Goal: Transaction & Acquisition: Purchase product/service

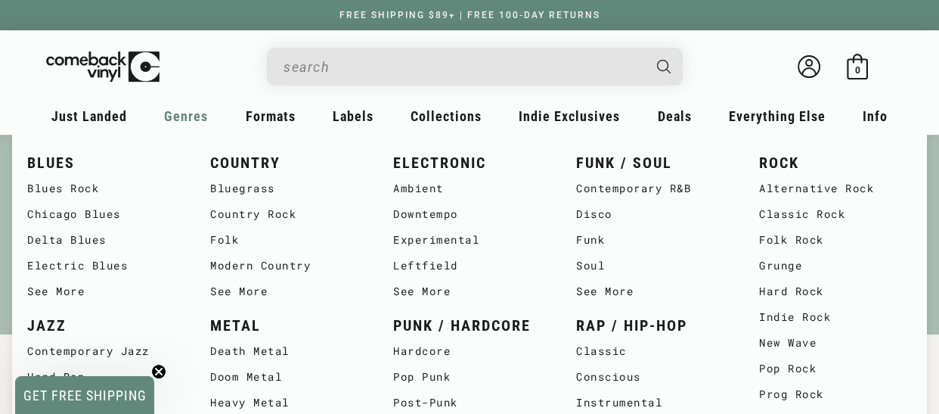
scroll to position [0, 1878]
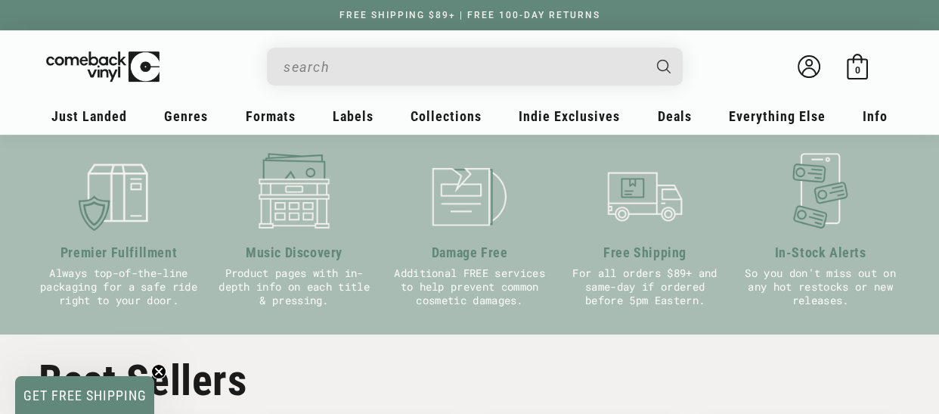
click at [157, 374] on icon "Close teaser" at bounding box center [159, 371] width 6 height 6
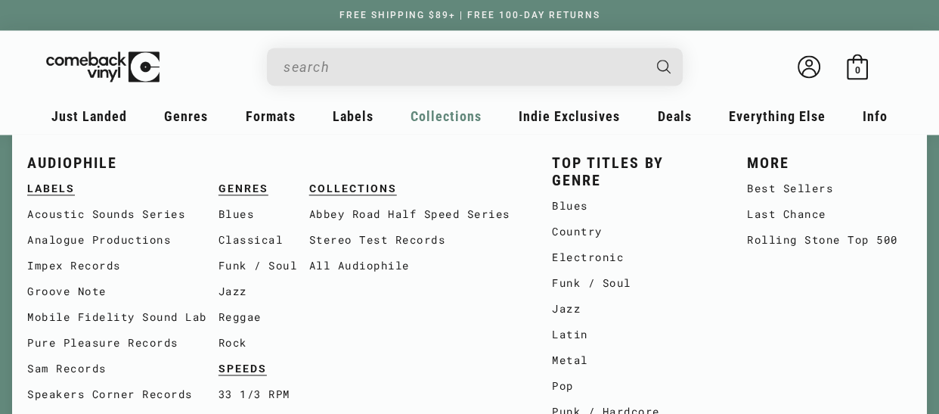
scroll to position [0, 0]
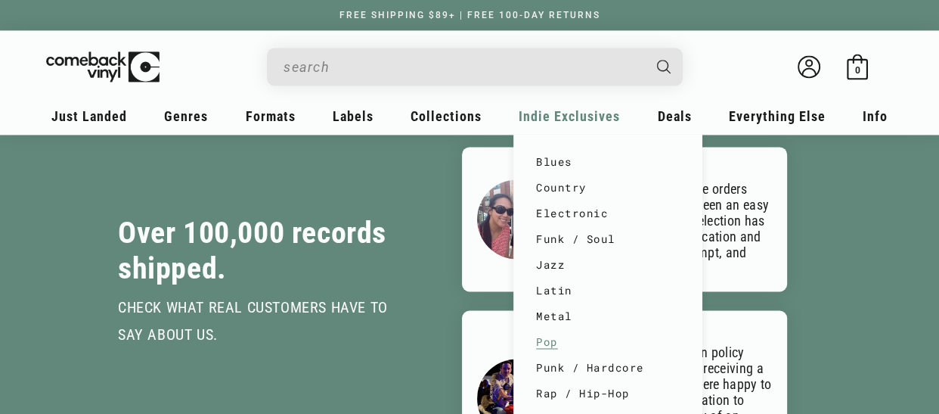
click at [549, 340] on link "Pop" at bounding box center [608, 342] width 144 height 26
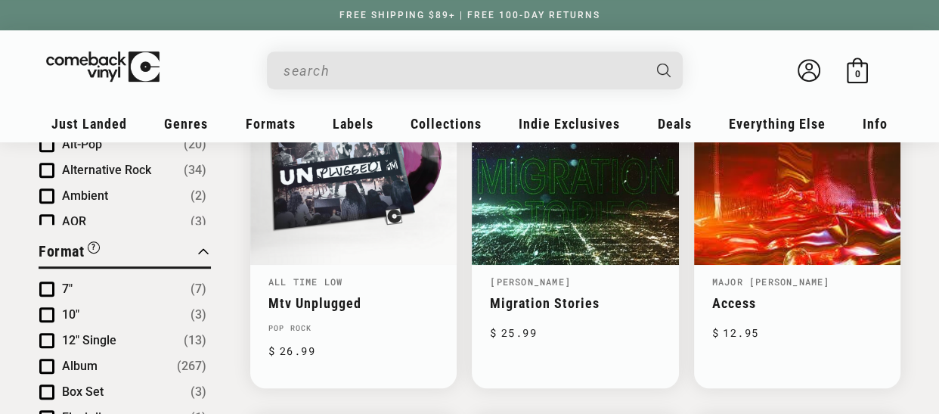
scroll to position [898, 0]
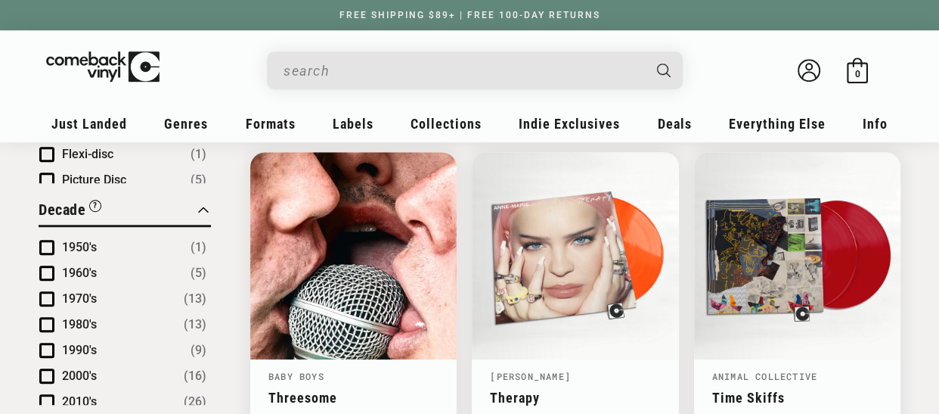
click at [505, 59] on input "When autocomplete results are available use up and down arrows to review and en…" at bounding box center [463, 70] width 359 height 31
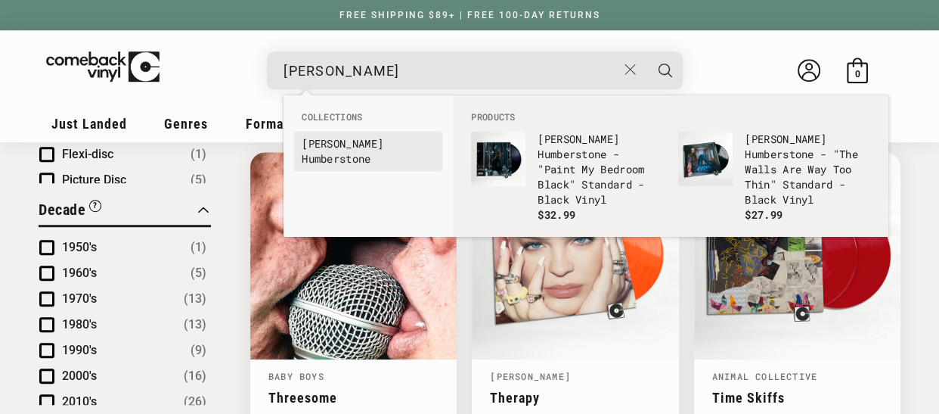
type input "holly hu"
click at [386, 150] on link "Holly Hu mberstone" at bounding box center [368, 151] width 133 height 30
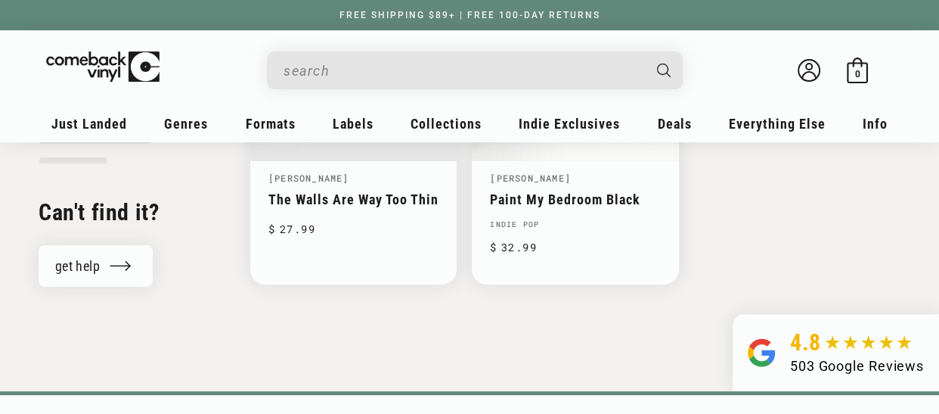
scroll to position [396, 0]
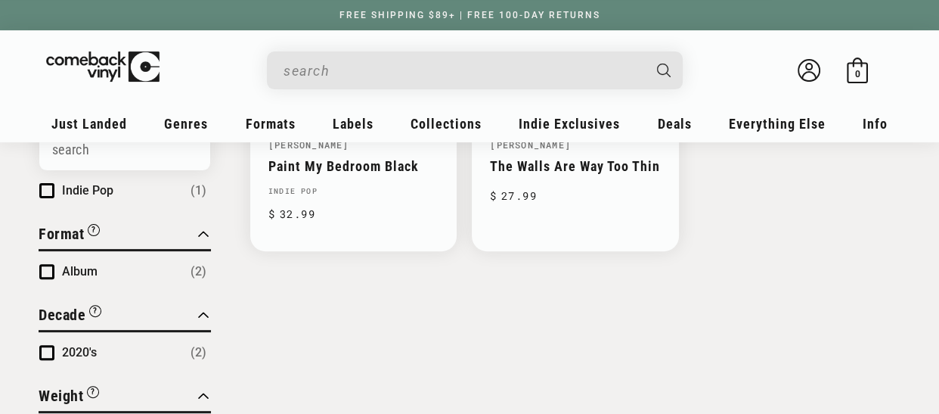
click at [374, 69] on input "When autocomplete results are available use up and down arrows to review and en…" at bounding box center [463, 70] width 359 height 31
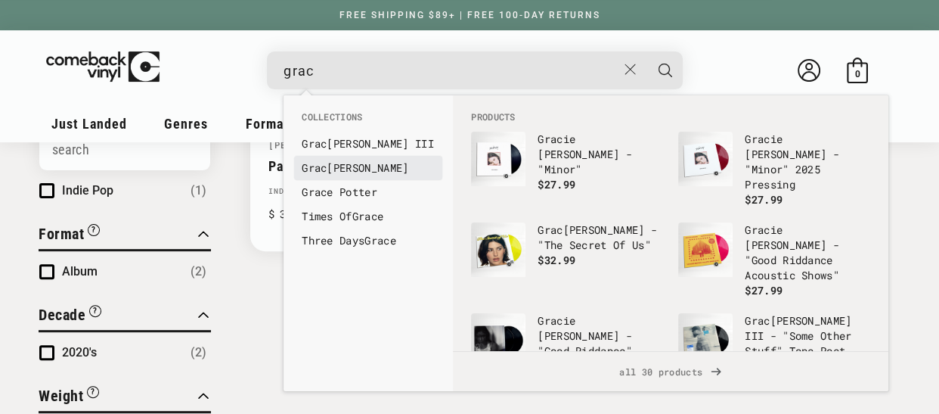
type input "grac"
click at [357, 166] on link "Grac ie Abrams" at bounding box center [368, 167] width 133 height 15
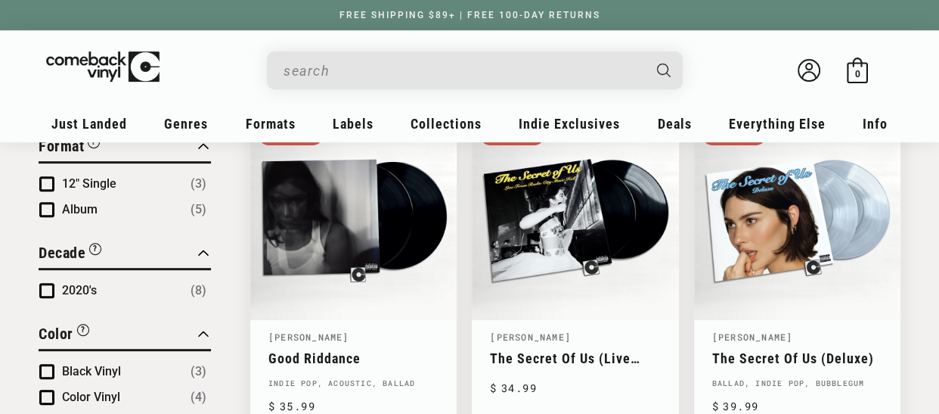
scroll to position [556, 0]
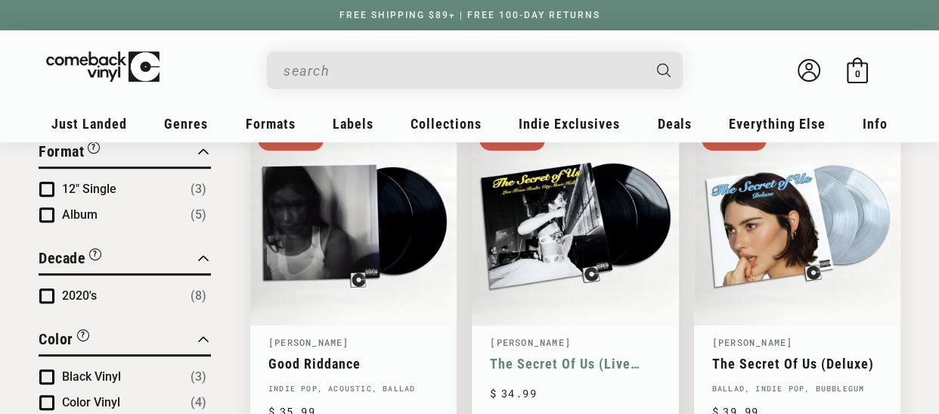
click at [551, 366] on link "The Secret Of Us (Live From Radio City Music Hall)" at bounding box center [575, 363] width 170 height 16
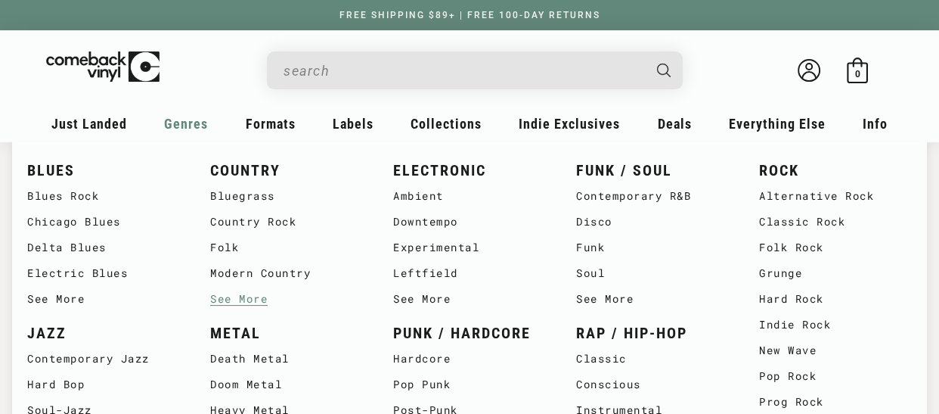
scroll to position [210, 0]
click at [127, 120] on span "Genres" at bounding box center [89, 124] width 76 height 16
click at [132, 133] on div "Genres" at bounding box center [89, 128] width 86 height 36
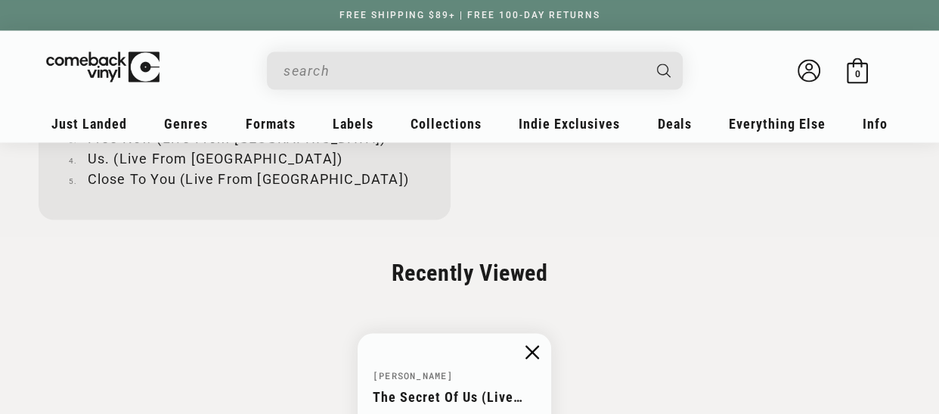
scroll to position [2389, 0]
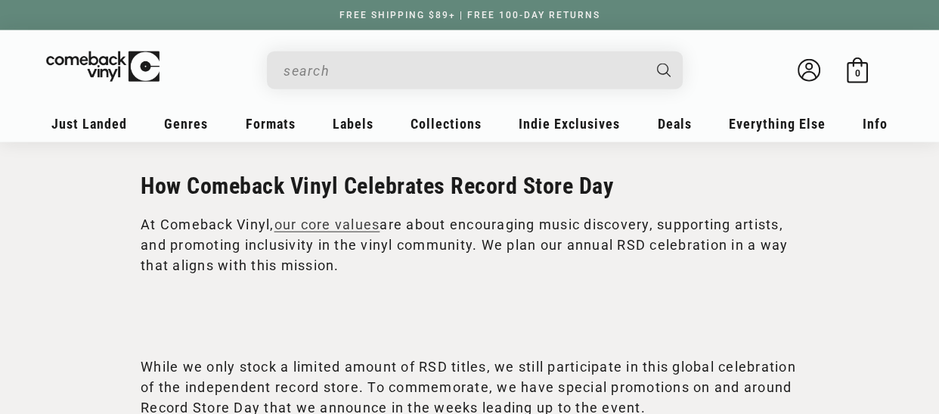
scroll to position [3372, 0]
